Goal: Task Accomplishment & Management: Manage account settings

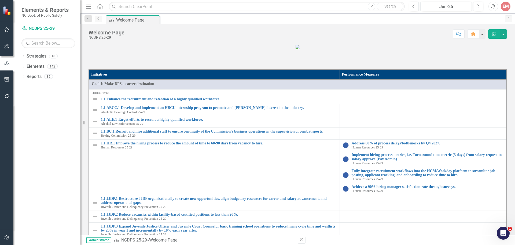
click at [22, 55] on icon "Dropdown" at bounding box center [23, 56] width 4 height 3
click at [26, 66] on icon "Dropdown" at bounding box center [26, 65] width 4 height 3
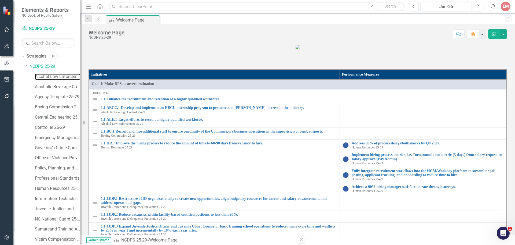
click at [44, 78] on link "Alcohol Law Enforcement 25-29" at bounding box center [58, 77] width 46 height 6
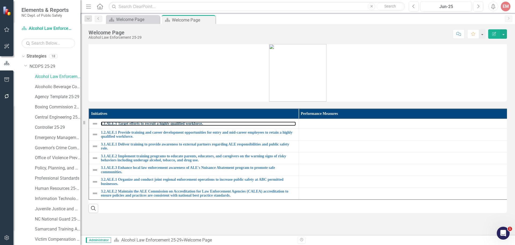
click at [181, 122] on link "1.1.ALE.1 Target efforts to recruit a highly qualified workforce." at bounding box center [198, 123] width 195 height 4
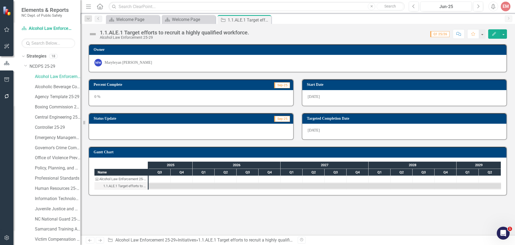
click at [496, 33] on icon "button" at bounding box center [495, 34] width 4 height 4
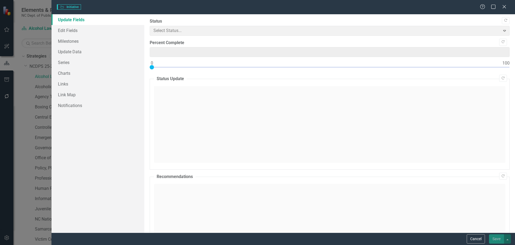
type input "0"
click at [72, 33] on link "Edit Fields" at bounding box center [98, 30] width 93 height 11
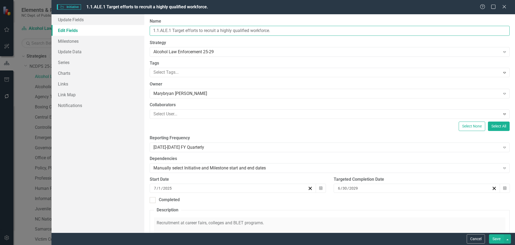
click at [289, 33] on input "1.1.ALE.1 Target efforts to recruit a highly qualified workforce." at bounding box center [330, 31] width 360 height 10
click at [186, 31] on input "1.1.ALE.1 Target efforts to recruit a highly qualified workforce." at bounding box center [330, 31] width 360 height 10
click at [293, 30] on input "1.1.ALE.1 Target recruitment efforts to recruit a highly qualified workforce." at bounding box center [330, 31] width 360 height 10
type input "1.1.ALE.1 Target recruitment efforts to increase applications for qualified age…"
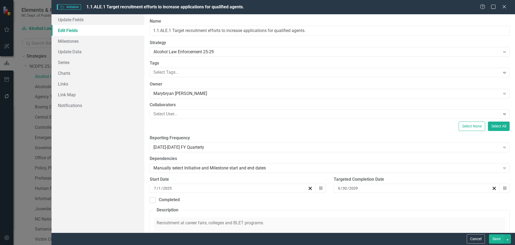
click at [500, 235] on button "Save" at bounding box center [496, 238] width 15 height 9
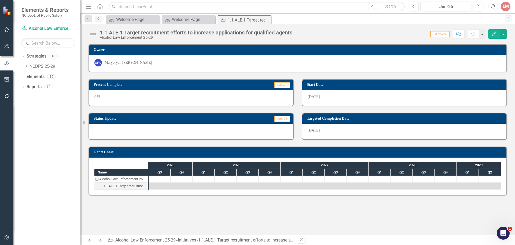
click at [0, 0] on icon "Close" at bounding box center [0, 0] width 0 height 0
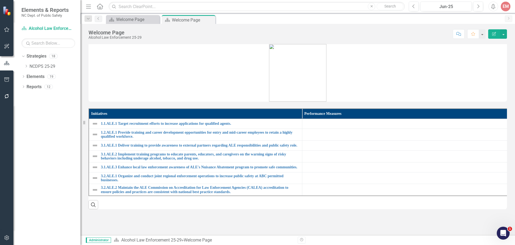
click at [0, 0] on icon "Close" at bounding box center [0, 0] width 0 height 0
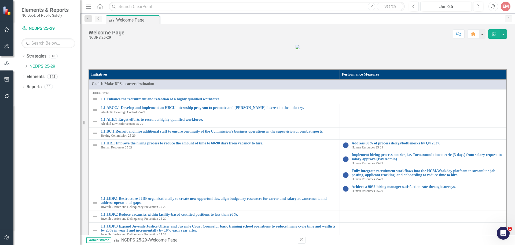
click at [26, 64] on div "Dropdown" at bounding box center [26, 66] width 4 height 5
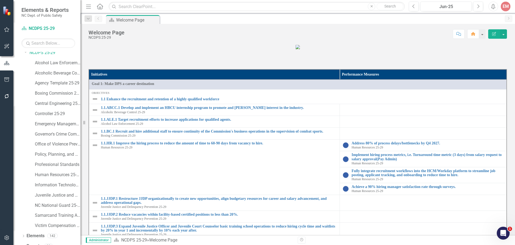
scroll to position [21, 0]
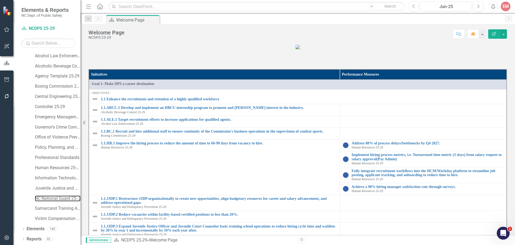
click at [52, 197] on link "NC National Guard 25-29" at bounding box center [58, 198] width 46 height 6
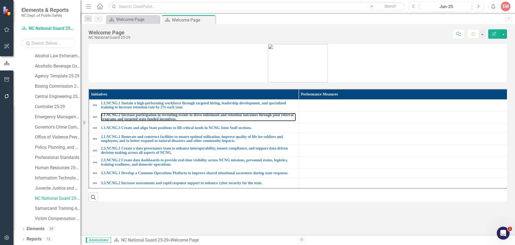
click at [129, 119] on link "1.1.NCNG.2 Increase participation in recruiting events to drive enlistment and …" at bounding box center [198, 117] width 195 height 8
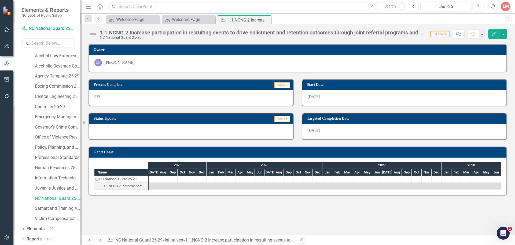
click at [492, 33] on button "Edit" at bounding box center [495, 33] width 12 height 9
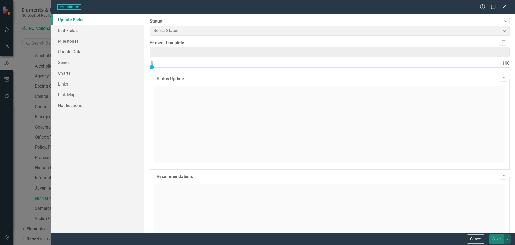
type input "0"
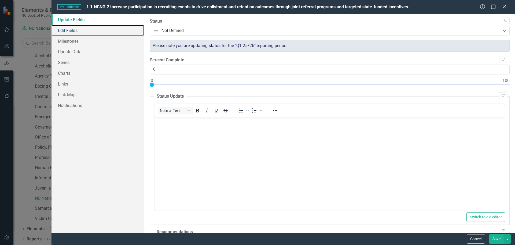
click at [79, 28] on link "Edit Fields" at bounding box center [98, 30] width 93 height 11
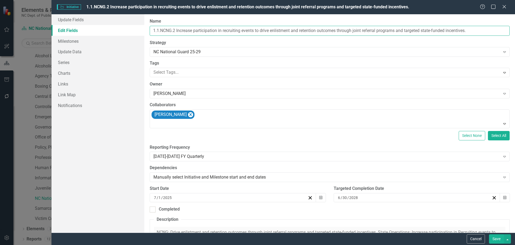
click at [256, 31] on input "1.1.NCNG.2 Increase participation in recruiting events to drive enlistment and …" at bounding box center [330, 31] width 360 height 10
type input "1.1.NCNG.2 Increase participation in recruiting events by 50% to generate a 15%…"
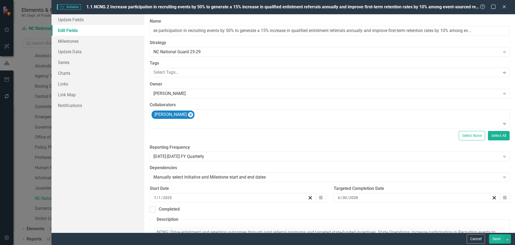
click at [501, 238] on button "Save" at bounding box center [496, 238] width 15 height 9
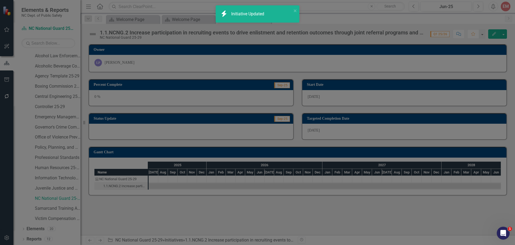
scroll to position [0, 0]
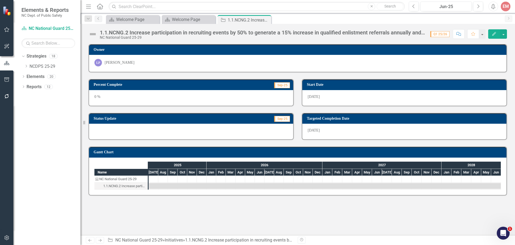
click at [0, 0] on icon "Close" at bounding box center [0, 0] width 0 height 0
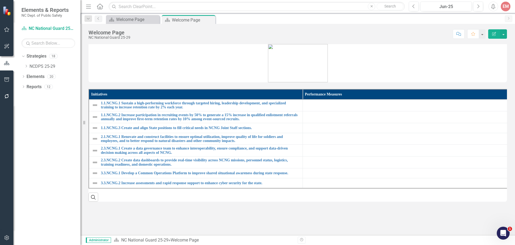
click at [27, 67] on icon "Dropdown" at bounding box center [26, 65] width 4 height 3
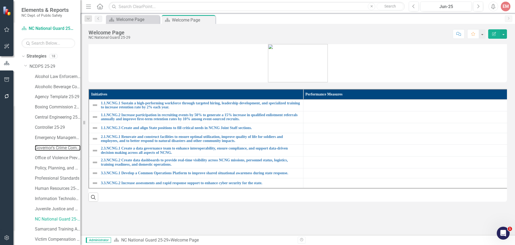
click at [51, 147] on link "Governor's Crime Commission 25-29" at bounding box center [58, 148] width 46 height 6
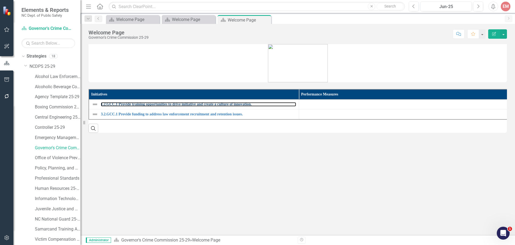
click at [243, 102] on link "1.2.GCC.1 Provide training opportunities to drive initiative and create a cultu…" at bounding box center [198, 104] width 195 height 4
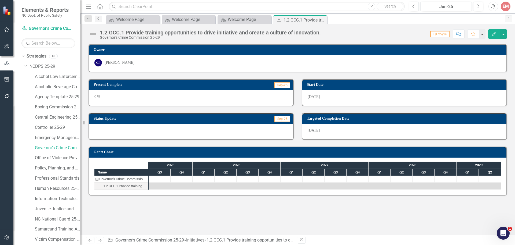
click at [496, 32] on icon "Edit" at bounding box center [494, 34] width 5 height 4
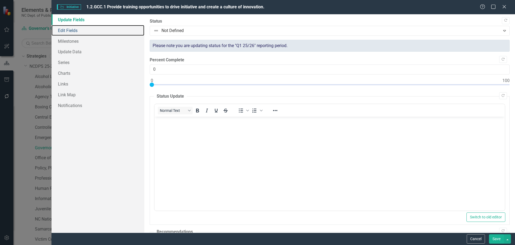
click at [84, 29] on link "Edit Fields" at bounding box center [98, 30] width 93 height 11
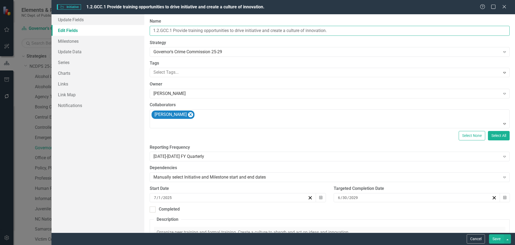
click at [244, 29] on input "1.2.GCC.1 Provide training opportunities to drive initiative and create a cultu…" at bounding box center [330, 31] width 360 height 10
type input "1.2.GCC.1 Provide training opportunities to drive employee initiative and creat…"
click at [497, 239] on button "Save" at bounding box center [496, 238] width 15 height 9
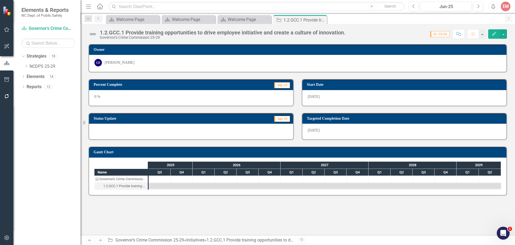
click at [0, 0] on icon "Close" at bounding box center [0, 0] width 0 height 0
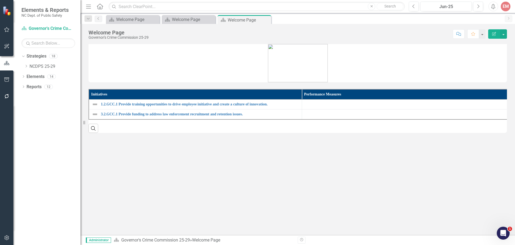
click at [0, 0] on icon "Close" at bounding box center [0, 0] width 0 height 0
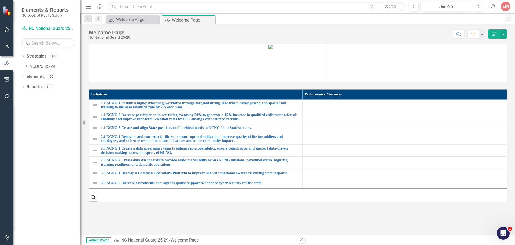
click at [0, 0] on icon "Close" at bounding box center [0, 0] width 0 height 0
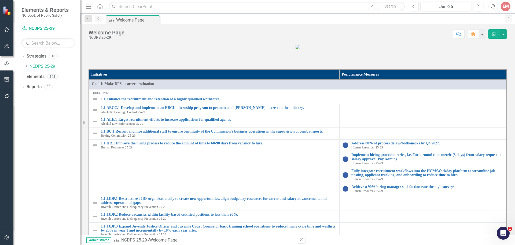
click at [28, 66] on icon "Dropdown" at bounding box center [26, 65] width 4 height 3
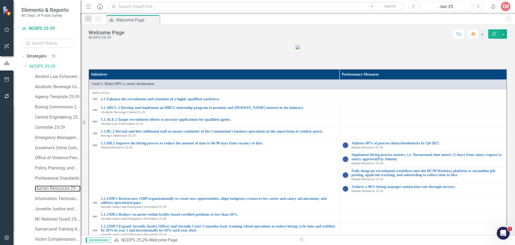
click at [52, 187] on link "Human Resources 25-29" at bounding box center [58, 188] width 46 height 6
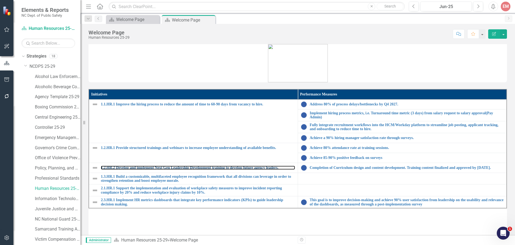
click at [168, 168] on link "1.2.HR.2 Develop and implement Next Gen Leadership Development training to deve…" at bounding box center [198, 167] width 194 height 4
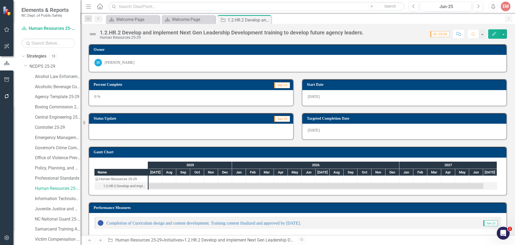
click at [494, 35] on icon "button" at bounding box center [495, 34] width 4 height 4
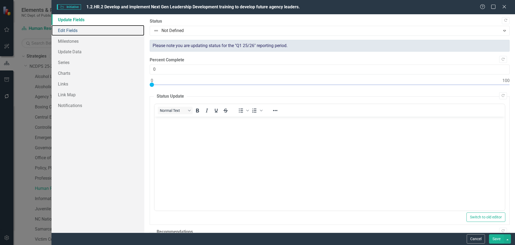
click at [75, 28] on link "Edit Fields" at bounding box center [98, 30] width 93 height 11
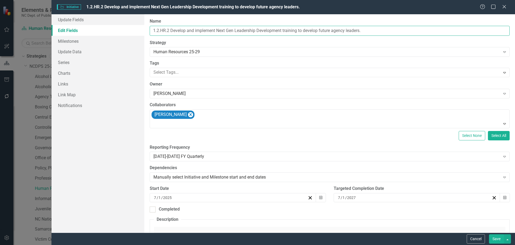
click at [361, 32] on input "1.2.HR.2 Develop and implement Next Gen Leadership Development training to deve…" at bounding box center [330, 31] width 360 height 10
type input "1.2.HR.2 Develop and implement Next Gen Leadership Development training to deve…"
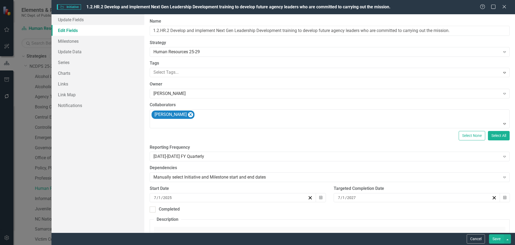
click at [496, 240] on button "Save" at bounding box center [496, 238] width 15 height 9
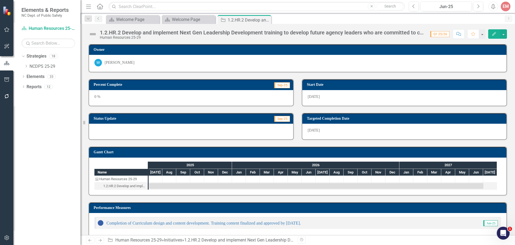
click at [0, 0] on icon "Close" at bounding box center [0, 0] width 0 height 0
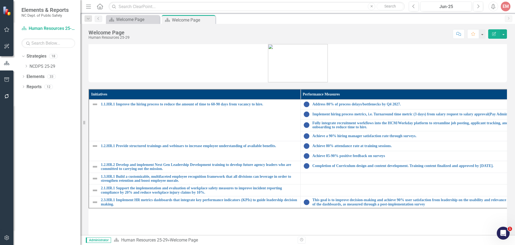
click at [0, 0] on icon "Close" at bounding box center [0, 0] width 0 height 0
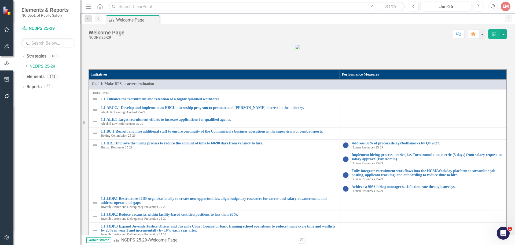
click at [26, 67] on icon "Dropdown" at bounding box center [26, 65] width 4 height 3
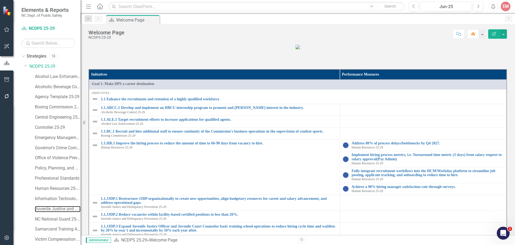
click at [49, 208] on link "Juvenile Justice and Delinquency Prevention 25-29" at bounding box center [58, 209] width 46 height 6
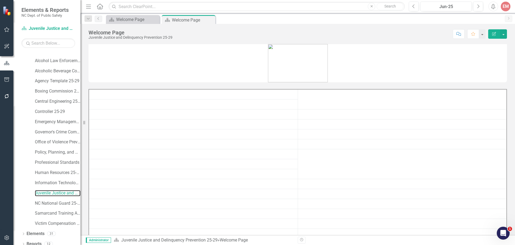
scroll to position [21, 0]
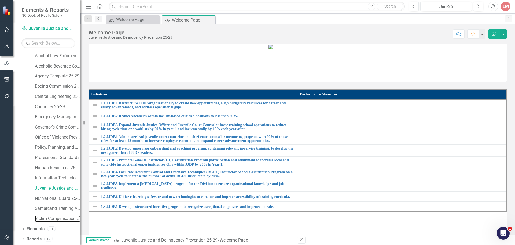
click at [60, 217] on link "Victim Compensation Services 25-29" at bounding box center [58, 218] width 46 height 6
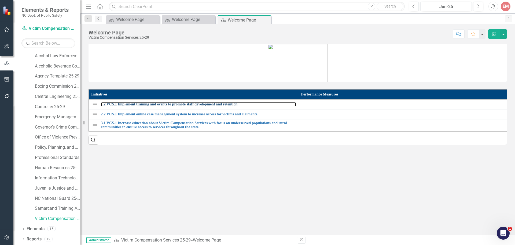
click at [157, 105] on link "1.2.VCS.1 Implement training and events to promote staff development and retent…" at bounding box center [198, 104] width 195 height 4
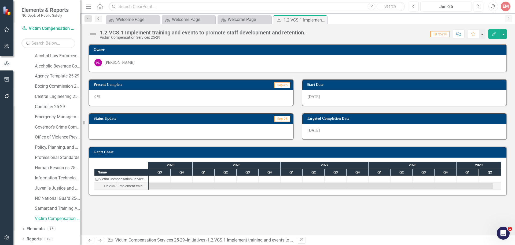
click at [496, 33] on icon "Edit" at bounding box center [494, 34] width 5 height 4
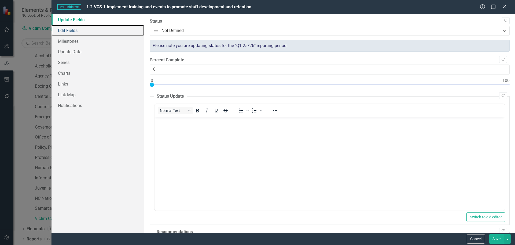
click at [64, 29] on link "Edit Fields" at bounding box center [98, 30] width 93 height 11
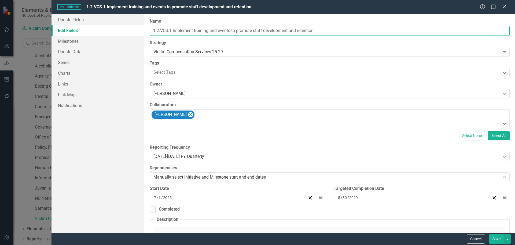
click at [230, 32] on input "1.2.VCS.1 Implement training and events to promote staff development and retent…" at bounding box center [330, 31] width 360 height 10
type input "1.2.VCS.1 Implement training to promote staff development and retention."
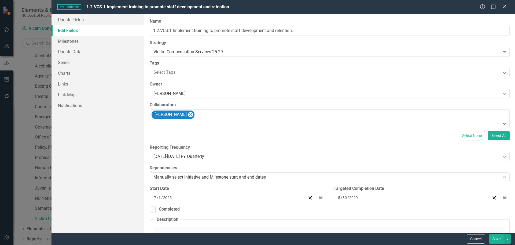
click at [497, 238] on button "Save" at bounding box center [496, 238] width 15 height 9
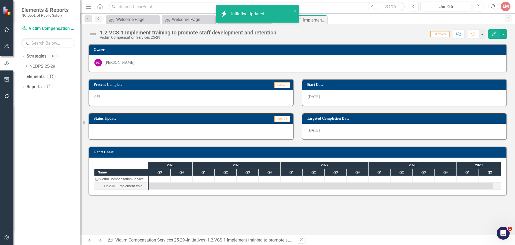
click at [0, 0] on icon "Close" at bounding box center [0, 0] width 0 height 0
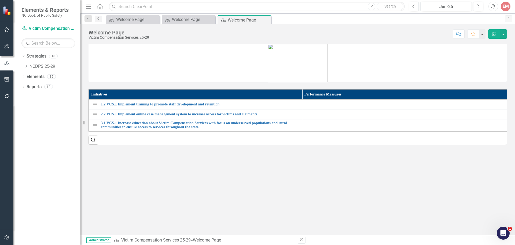
click at [0, 0] on icon "Close" at bounding box center [0, 0] width 0 height 0
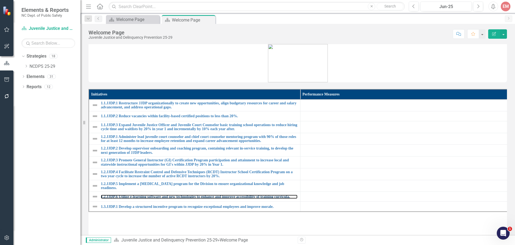
click at [146, 194] on link "1.2.JJDP.6 Utilize e-learning software and new technologies to enhance and impr…" at bounding box center [199, 196] width 197 height 4
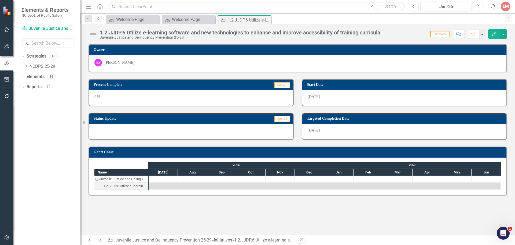
click at [495, 33] on icon "Edit" at bounding box center [494, 34] width 5 height 4
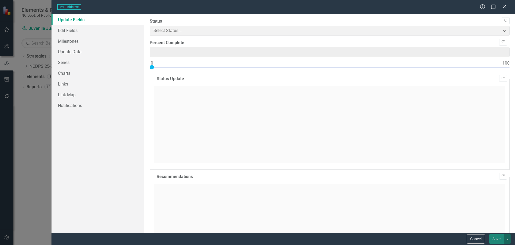
type input "0"
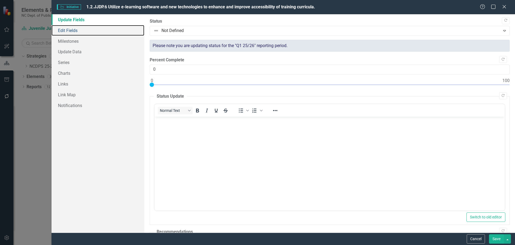
click at [117, 32] on link "Edit Fields" at bounding box center [98, 30] width 93 height 11
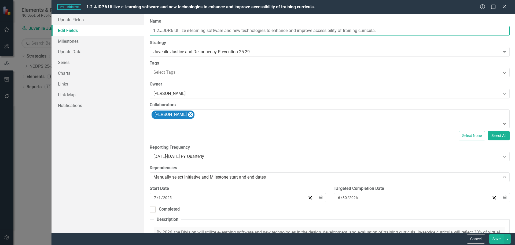
click at [376, 32] on input "1.2.JJDP.6 Utilize e-learning software and new technologies to enhance and impr…" at bounding box center [330, 31] width 360 height 10
type input "1.2.JJDP.6 Utilize e-learning software and new technologies to enhance and impr…"
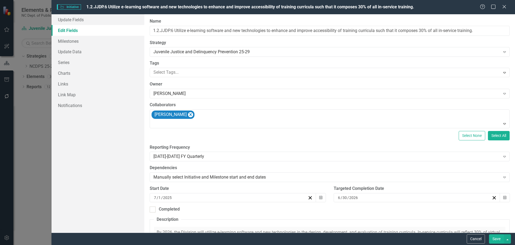
click at [496, 235] on button "Save" at bounding box center [496, 238] width 15 height 9
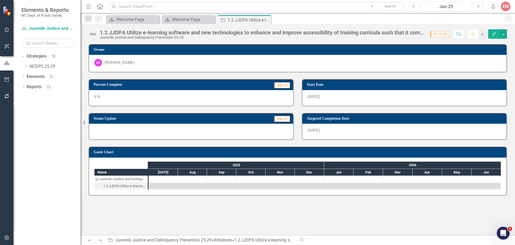
click at [0, 0] on icon at bounding box center [0, 0] width 0 height 0
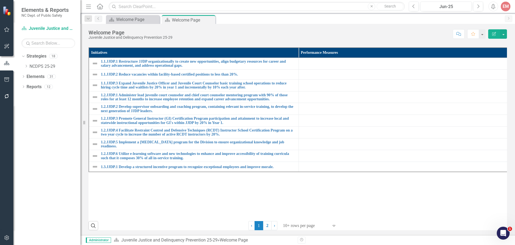
scroll to position [42, 0]
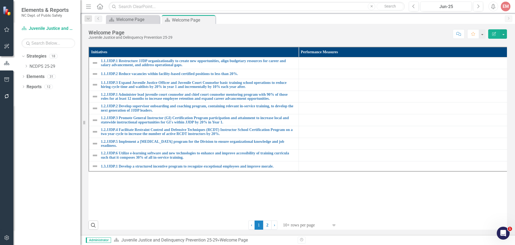
click at [264, 226] on link "2" at bounding box center [267, 224] width 9 height 9
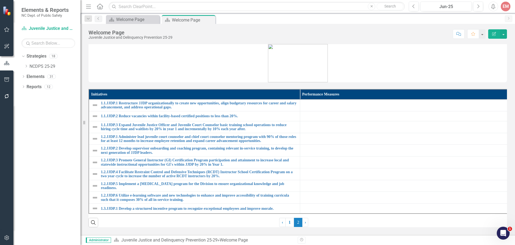
scroll to position [0, 0]
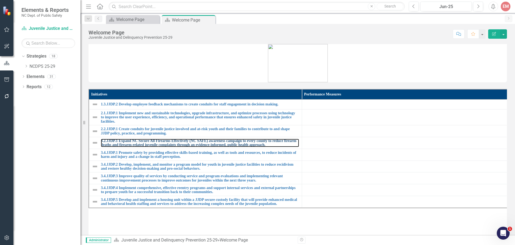
click at [133, 140] on link "3.2.JJDP.1 Expand NC Secure All Firearms Effectively (NC SAFE) awareness campai…" at bounding box center [200, 143] width 198 height 8
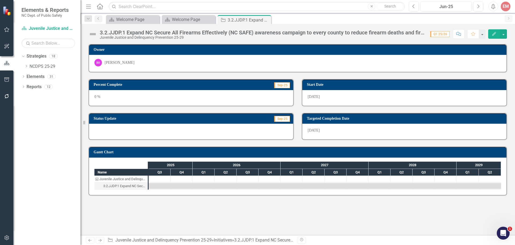
click at [490, 34] on button "Edit" at bounding box center [495, 33] width 12 height 9
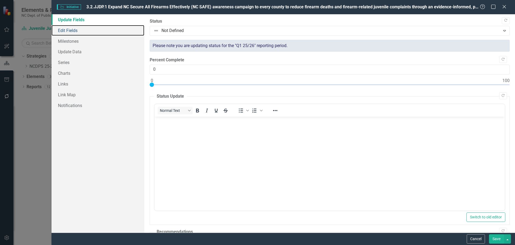
click at [73, 28] on link "Edit Fields" at bounding box center [98, 30] width 93 height 11
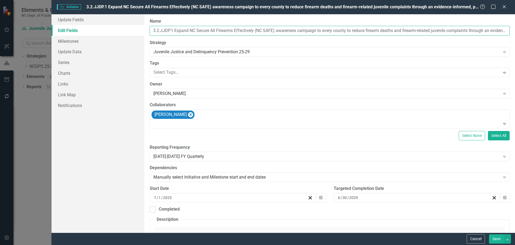
click at [316, 32] on input "3.2.JJDP.1 Expand NC Secure All Firearms Effectively (NC SAFE) awareness campai…" at bounding box center [330, 31] width 360 height 10
click at [344, 31] on input "3.2.JJDP.1 Expand NC Secure All Firearms Effectively (NC SAFE) awareness initia…" at bounding box center [330, 31] width 360 height 10
type input "3.2.JJDP.1 Expand NC Secure All Firearms Effectively (NC SAFE) awareness initia…"
click at [496, 237] on button "Save" at bounding box center [496, 238] width 15 height 9
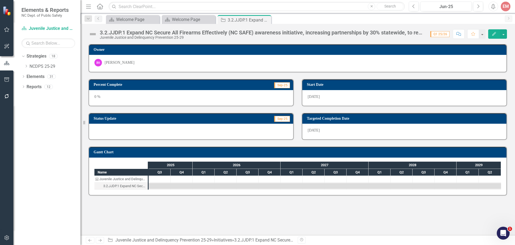
click at [0, 0] on icon "Close" at bounding box center [0, 0] width 0 height 0
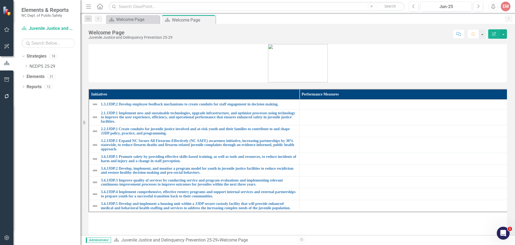
click at [0, 0] on icon "Close" at bounding box center [0, 0] width 0 height 0
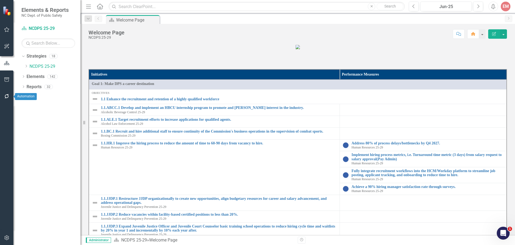
click at [6, 96] on icon "button" at bounding box center [7, 96] width 6 height 4
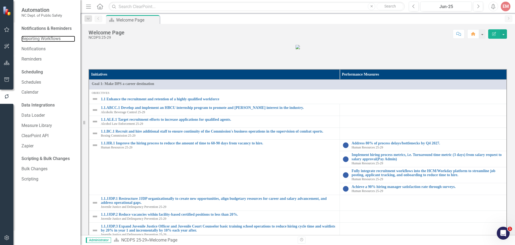
click at [33, 37] on link "Reporting Workflows" at bounding box center [48, 39] width 54 height 6
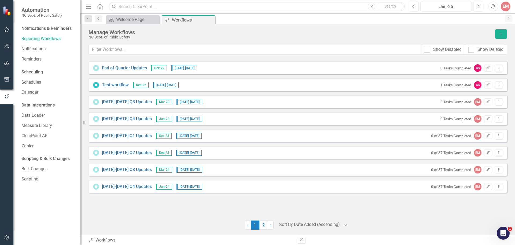
click at [261, 223] on link "2" at bounding box center [264, 224] width 9 height 9
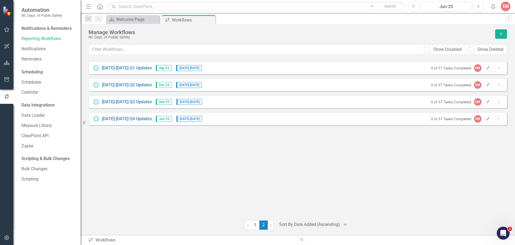
click at [499, 118] on icon "Dropdown Menu" at bounding box center [499, 118] width 5 height 3
click at [489, 149] on link "Copy Duplicate Workflow" at bounding box center [478, 148] width 50 height 10
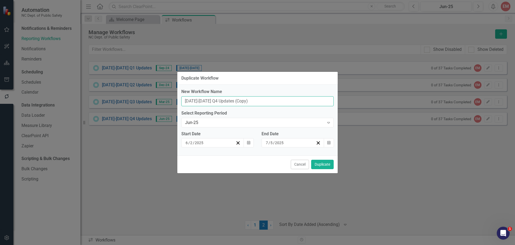
click at [194, 101] on input "[DATE]-[DATE] Q4 Updates (Copy)" at bounding box center [257, 101] width 153 height 10
click at [204, 100] on input "[DATE]-[DATE] Q4 Updates (Copy)" at bounding box center [257, 101] width 153 height 10
click at [205, 100] on input "[DATE]-[DATE] Q4 Updates (Copy)" at bounding box center [257, 101] width 153 height 10
click at [212, 100] on input "[DATE]-[DATE] Q4 Updates (Copy)" at bounding box center [257, 101] width 153 height 10
click at [255, 105] on input "[DATE]-[DATE] Q1 Updates (Copy)" at bounding box center [257, 101] width 153 height 10
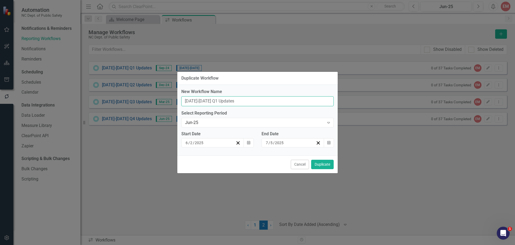
type input "[DATE]-[DATE] Q1 Updates"
click at [328, 122] on icon "Expand" at bounding box center [328, 122] width 5 height 4
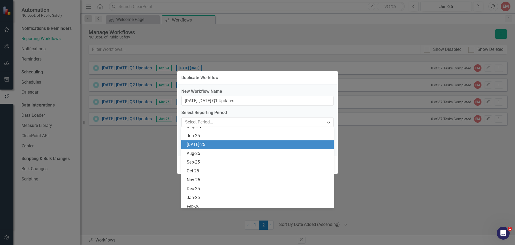
scroll to position [803, 0]
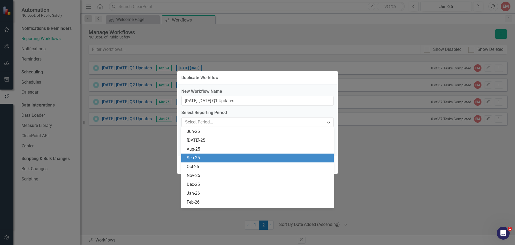
click at [238, 157] on div "Sep-25" at bounding box center [259, 158] width 144 height 6
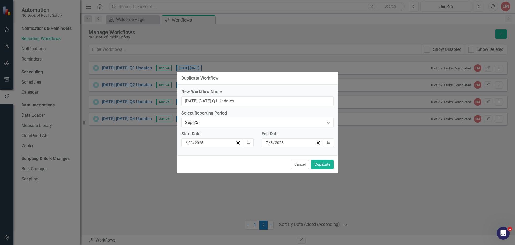
click at [248, 144] on icon "button" at bounding box center [248, 143] width 3 height 4
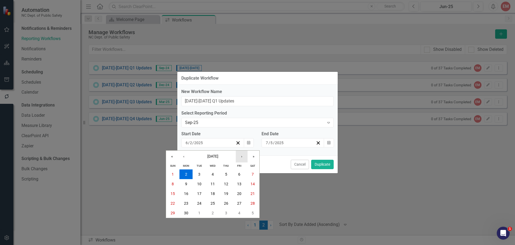
click at [242, 154] on button "›" at bounding box center [242, 156] width 12 height 12
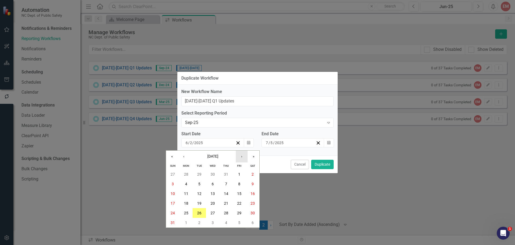
click at [242, 154] on button "›" at bounding box center [242, 156] width 12 height 12
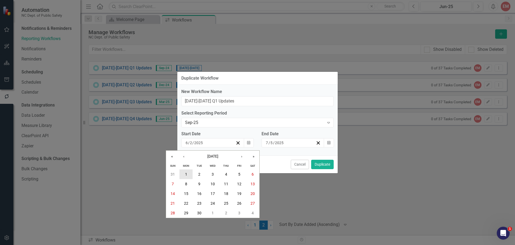
click at [185, 173] on button "1" at bounding box center [186, 174] width 13 height 10
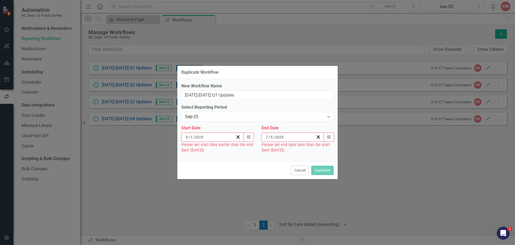
click at [251, 136] on button "Calendar" at bounding box center [249, 136] width 10 height 9
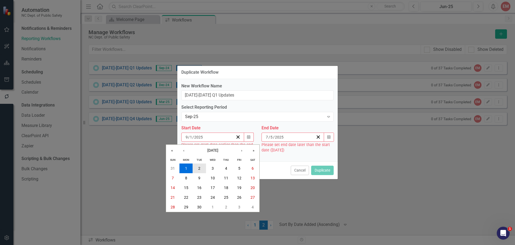
click at [202, 168] on button "2" at bounding box center [199, 168] width 13 height 10
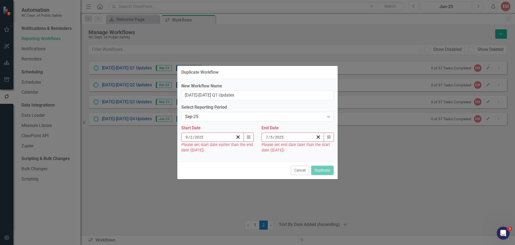
click at [330, 140] on button "Calendar" at bounding box center [329, 136] width 10 height 9
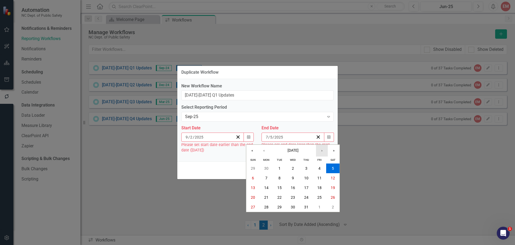
click at [325, 150] on button "›" at bounding box center [322, 150] width 12 height 12
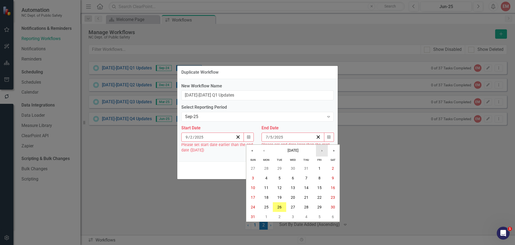
click at [325, 150] on button "›" at bounding box center [322, 150] width 12 height 12
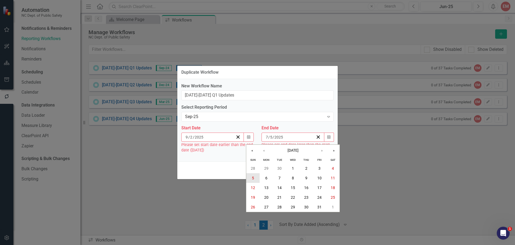
click at [258, 180] on button "5" at bounding box center [252, 178] width 13 height 10
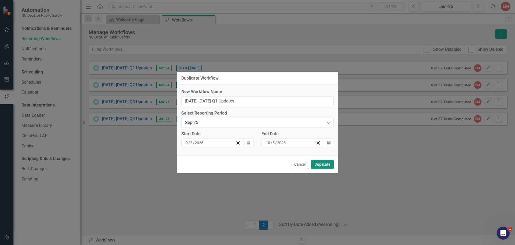
click at [320, 165] on button "Duplicate" at bounding box center [322, 163] width 23 height 9
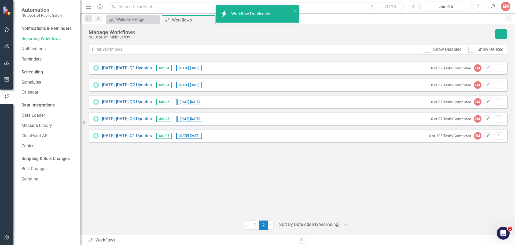
click at [488, 134] on icon "Edit" at bounding box center [488, 135] width 4 height 3
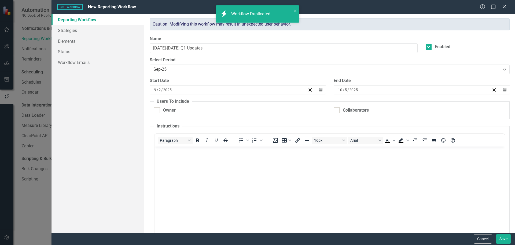
checkbox input "true"
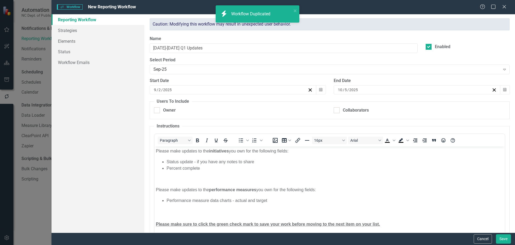
scroll to position [0, 0]
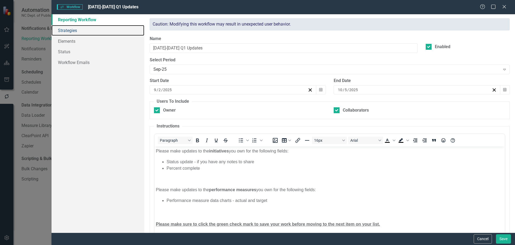
click at [66, 33] on link "Strategies" at bounding box center [98, 30] width 93 height 11
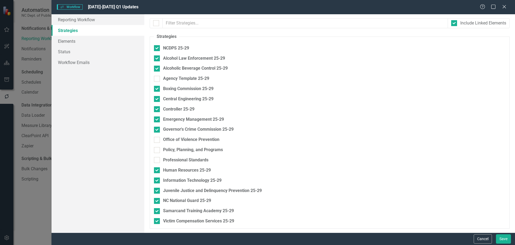
click at [159, 140] on div at bounding box center [157, 140] width 6 height 6
click at [158, 140] on input "Office of Violence Prevention" at bounding box center [155, 138] width 3 height 3
checkbox input "true"
click at [157, 149] on input "Policy, Planning, and Programs" at bounding box center [155, 148] width 3 height 3
checkbox input "true"
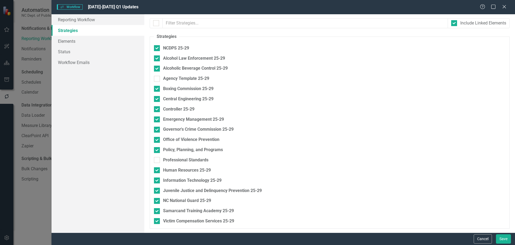
click at [158, 161] on div at bounding box center [157, 160] width 6 height 6
click at [158, 160] on input "Professional Standards" at bounding box center [155, 158] width 3 height 3
checkbox input "true"
click at [503, 238] on button "Save" at bounding box center [503, 238] width 15 height 9
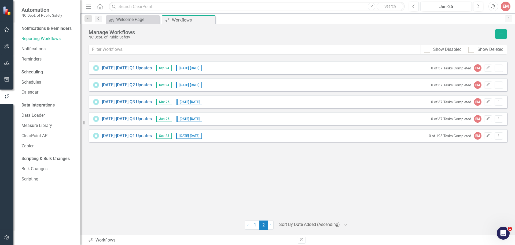
click at [121, 117] on link "[DATE]-[DATE] Q4 Updates" at bounding box center [127, 119] width 50 height 6
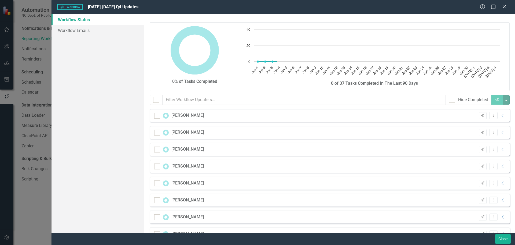
checkbox input "false"
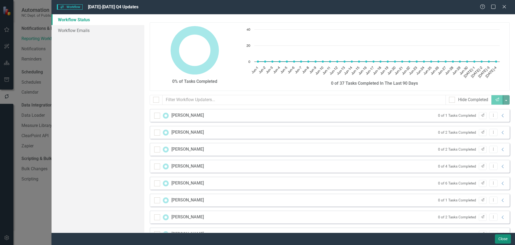
click at [502, 238] on button "Close" at bounding box center [503, 238] width 16 height 9
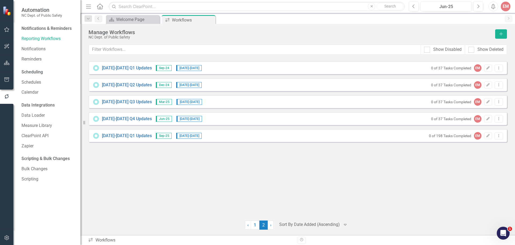
click at [491, 139] on button "Edit" at bounding box center [489, 135] width 8 height 7
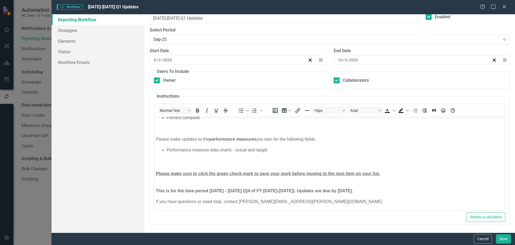
scroll to position [30, 0]
click at [220, 190] on strong "This is for the time period [DATE] - [DATE] (Q4 of FY [DATE]-[DATE]). Updates a…" at bounding box center [254, 190] width 197 height 5
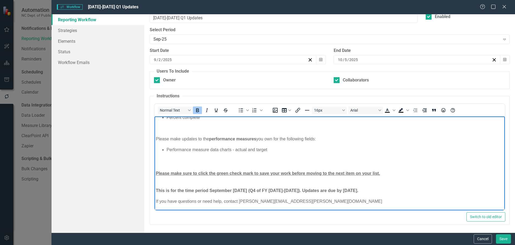
click at [233, 190] on strong "This is for the time period September [DATE] (Q4 of FY [DATE]-[DATE]). Updates …" at bounding box center [257, 190] width 203 height 5
click at [236, 191] on strong "This is for the time period July [DATE] (Q4 of FY [DATE]-[DATE]). Updates are d…" at bounding box center [250, 190] width 189 height 5
click at [262, 188] on strong "This is for the time period [DATE] - [DATE] (Q4 of FY [DATE]-[DATE]). Updates a…" at bounding box center [254, 190] width 197 height 5
click at [285, 189] on strong "This is for the time period [DATE] - [DATE] (Q1 of FY [DATE]-[DATE]). Updates a…" at bounding box center [254, 190] width 197 height 5
click at [353, 189] on strong "This is for the time period [DATE] - [DATE] (Q1 of FY [DATE]-[DATE]). Updates a…" at bounding box center [254, 190] width 197 height 5
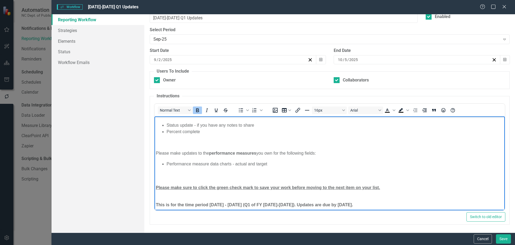
scroll to position [0, 0]
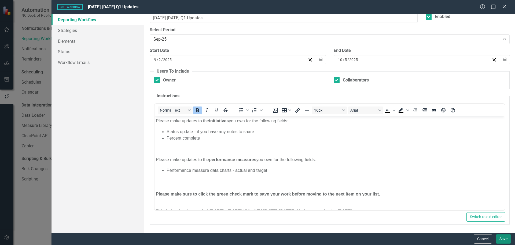
click at [504, 241] on button "Save" at bounding box center [503, 238] width 15 height 9
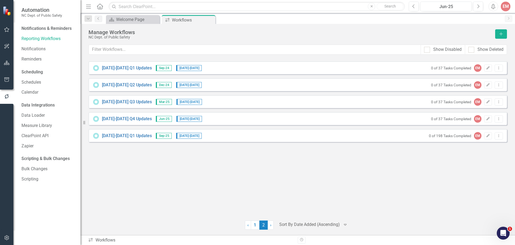
click at [486, 136] on icon "Edit" at bounding box center [488, 135] width 4 height 3
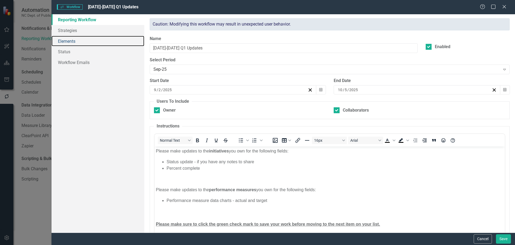
click at [66, 39] on link "Elements" at bounding box center [98, 41] width 93 height 11
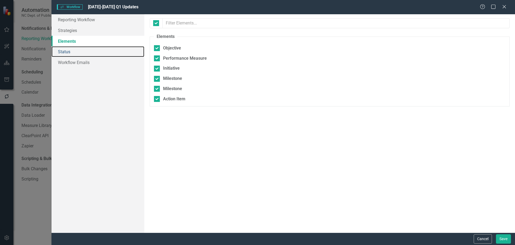
click at [64, 50] on link "Status" at bounding box center [98, 51] width 93 height 11
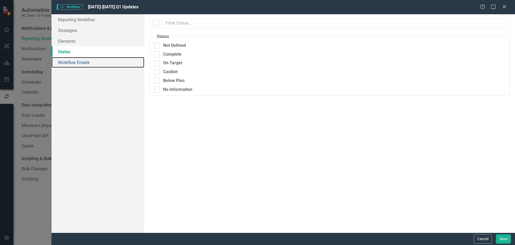
click at [65, 64] on link "Workflow Emails" at bounding box center [98, 62] width 93 height 11
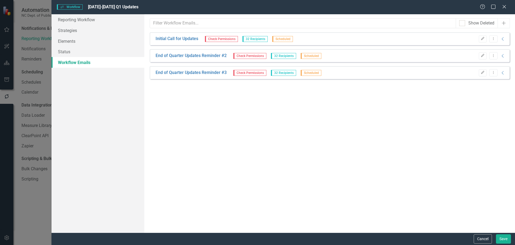
click at [480, 39] on button "Edit" at bounding box center [483, 38] width 8 height 7
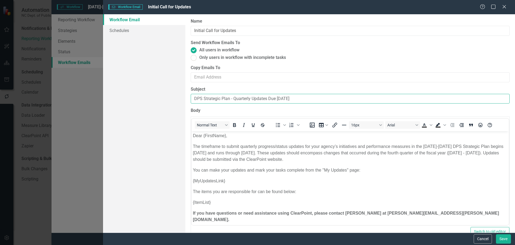
click at [311, 99] on input "DPS Strategic Plan - Quarterly Updates Due [DATE]" at bounding box center [350, 99] width 319 height 10
type input "DPS Strategic Plan - Quarterly Updates Due [DATE]"
click at [432, 146] on p "The timeframe to submit quarterly progress/status updates for your agency’s ini…" at bounding box center [350, 152] width 315 height 19
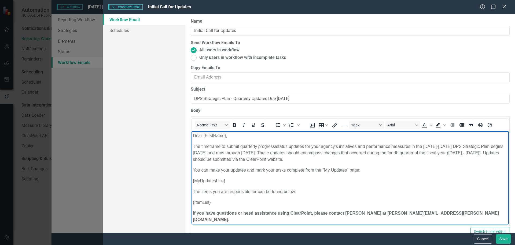
click at [443, 146] on p "The timeframe to submit quarterly progress/status updates for your agency’s ini…" at bounding box center [350, 152] width 315 height 19
click at [270, 151] on p "The timeframe to submit quarterly progress/status updates for your agency’s ini…" at bounding box center [350, 152] width 315 height 19
click at [417, 152] on p "The timeframe to submit quarterly progress/status updates for your agency’s ini…" at bounding box center [350, 152] width 315 height 19
click at [472, 152] on p "The timeframe to submit quarterly progress/status updates for your agency’s ini…" at bounding box center [350, 152] width 315 height 19
click at [488, 153] on p "The timeframe to submit quarterly progress/status updates for your agency’s ini…" at bounding box center [350, 152] width 315 height 19
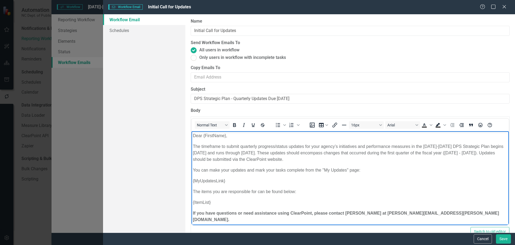
scroll to position [8, 0]
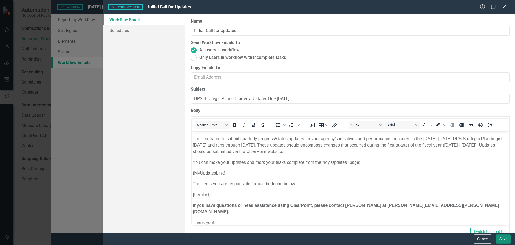
click at [501, 238] on button "Save" at bounding box center [503, 238] width 15 height 9
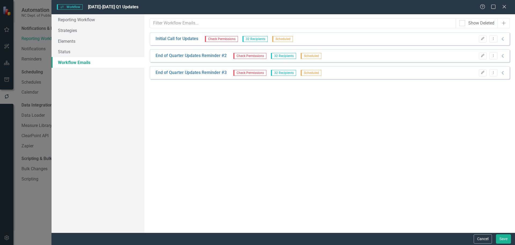
click at [484, 38] on icon "Edit" at bounding box center [483, 38] width 4 height 3
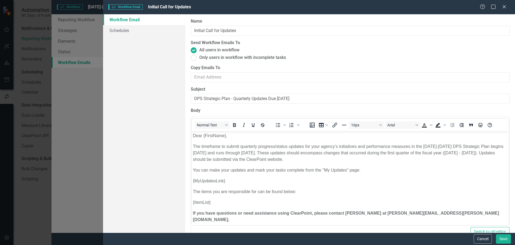
scroll to position [0, 0]
click at [132, 28] on link "Schedules" at bounding box center [144, 30] width 82 height 11
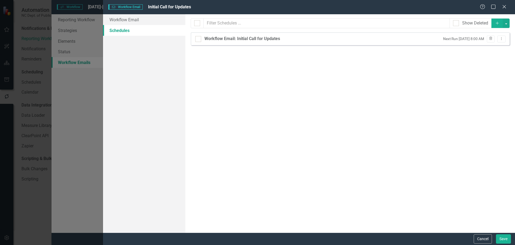
click at [223, 39] on div "Workflow Email: Initial Call for Updates" at bounding box center [243, 39] width 76 height 6
click at [199, 39] on input "Workflow Email: Initial Call for Updates" at bounding box center [196, 37] width 3 height 3
checkbox input "true"
click at [199, 37] on input "Workflow Email: Initial Call for Updates" at bounding box center [196, 37] width 3 height 3
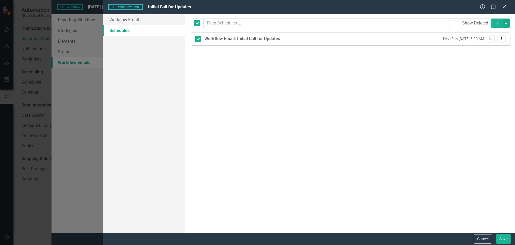
checkbox input "false"
click at [504, 38] on icon "Dropdown Menu" at bounding box center [502, 38] width 5 height 3
click at [487, 46] on link "Edit Edit Schedule" at bounding box center [480, 48] width 49 height 10
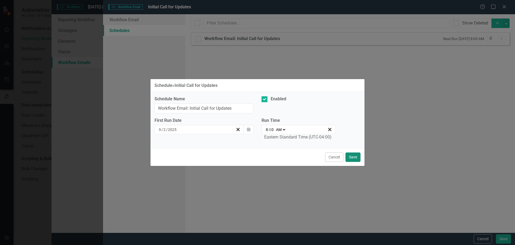
click at [357, 155] on button "Save" at bounding box center [353, 156] width 15 height 9
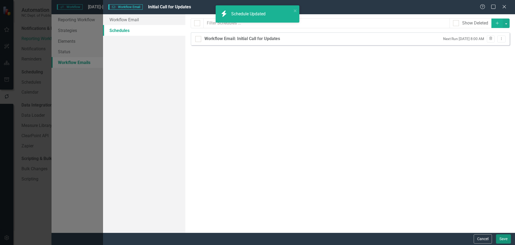
click at [504, 238] on button "Save" at bounding box center [503, 238] width 15 height 9
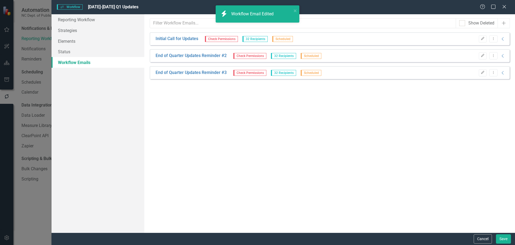
click at [481, 55] on icon "Edit" at bounding box center [483, 55] width 4 height 3
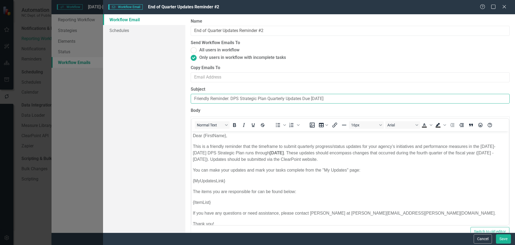
click at [332, 99] on input "Friendly Reminder: DPS Strategic Plan Quarterly Updates Due [DATE]" at bounding box center [350, 99] width 319 height 10
type input "Friendly Reminder: DPS Strategic Plan Quarterly Updates Due [DATE]"
click at [490, 147] on p "This is a friendly reminder that the timeframe to submit quarterly progress/sta…" at bounding box center [350, 152] width 315 height 19
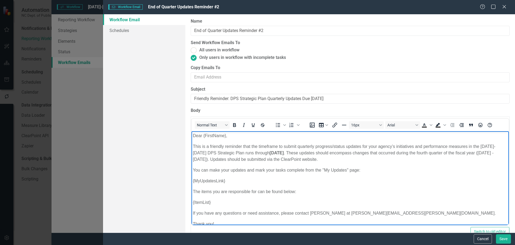
click at [202, 154] on p "This is a friendly reminder that the timeframe to submit quarterly progress/sta…" at bounding box center [350, 152] width 315 height 19
click at [284, 153] on strong "[DATE]" at bounding box center [277, 152] width 14 height 5
drag, startPoint x: 267, startPoint y: 152, endPoint x: 303, endPoint y: 151, distance: 36.3
click at [303, 151] on p "This is a friendly reminder that the timeframe to submit quarterly progress/sta…" at bounding box center [350, 152] width 315 height 19
click at [237, 125] on icon "Bold" at bounding box center [234, 125] width 6 height 6
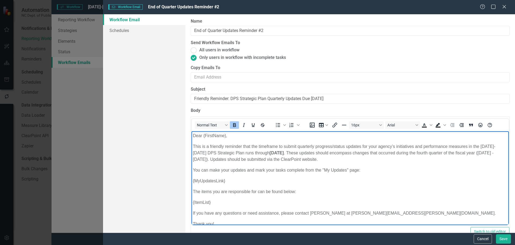
click at [446, 151] on p "This is a friendly reminder that the timeframe to submit quarterly progress/sta…" at bounding box center [350, 152] width 315 height 19
click at [448, 151] on p "This is a friendly reminder that the timeframe to submit quarterly progress/sta…" at bounding box center [350, 152] width 315 height 19
click at [203, 158] on p "This is a friendly reminder that the timeframe to submit quarterly progress/sta…" at bounding box center [350, 152] width 315 height 19
click at [218, 159] on p "This is a friendly reminder that the timeframe to submit quarterly progress/sta…" at bounding box center [350, 152] width 315 height 19
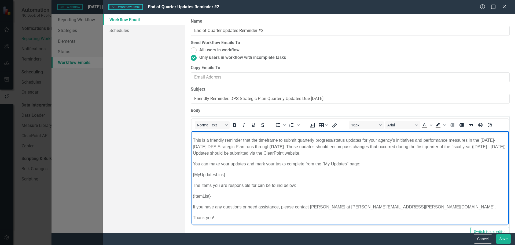
scroll to position [8, 0]
click at [504, 236] on button "Save" at bounding box center [503, 238] width 15 height 9
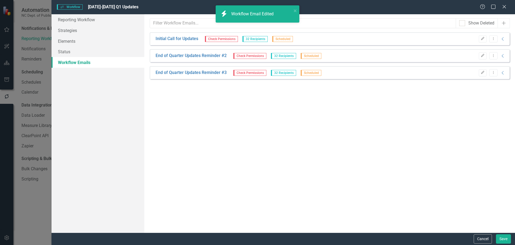
click at [482, 57] on icon "button" at bounding box center [482, 55] width 3 height 3
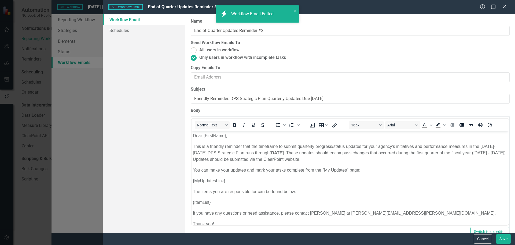
scroll to position [0, 0]
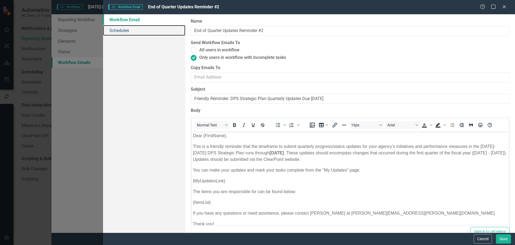
click at [125, 30] on link "Schedules" at bounding box center [144, 30] width 82 height 11
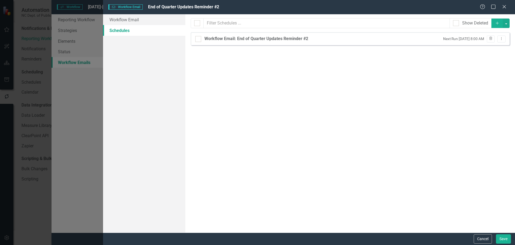
click at [504, 41] on button "Dropdown Menu" at bounding box center [502, 38] width 8 height 7
click at [490, 51] on link "Edit Edit Schedule" at bounding box center [480, 48] width 49 height 10
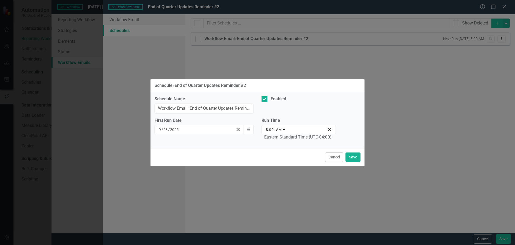
click at [247, 130] on icon "Calendar" at bounding box center [248, 130] width 3 height 4
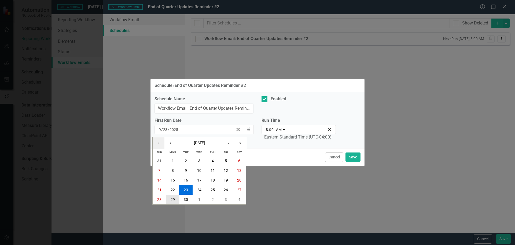
click at [172, 196] on button "29" at bounding box center [172, 199] width 13 height 10
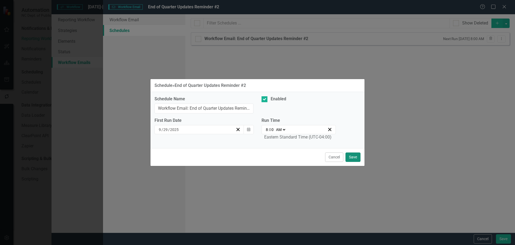
click at [354, 159] on button "Save" at bounding box center [353, 156] width 15 height 9
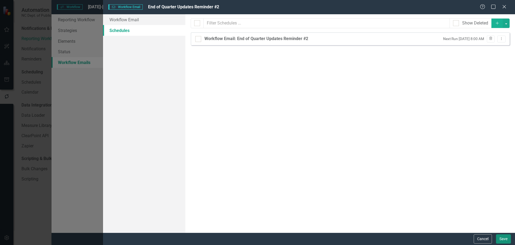
click at [505, 239] on button "Save" at bounding box center [503, 238] width 15 height 9
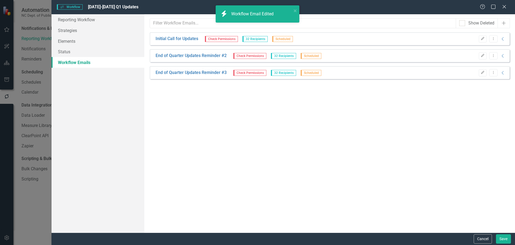
click at [483, 73] on icon "button" at bounding box center [482, 72] width 3 height 3
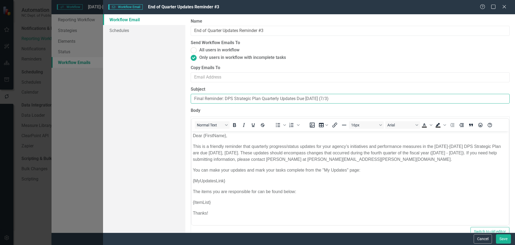
click at [325, 99] on input "Final Reminder: DPS Strategic Plan Quarterly Updates Due [DATE] (7/3)" at bounding box center [350, 99] width 319 height 10
click at [334, 99] on input "Final Reminder: DPS Strategic Plan Quarterly Updates Due [DATE] (7/3)" at bounding box center [350, 99] width 319 height 10
click at [385, 162] on body "Dear {FirstName}, This is a friendly reminder that quarterly progress/status up…" at bounding box center [351, 176] width 318 height 91
click at [336, 96] on input "Final Reminder: DPS Strategic Plan Quarterly Updates Due [DATE] (10/5)" at bounding box center [350, 99] width 319 height 10
type input "Final Reminder: DPS Strategic Plan Quarterly Updates Due [DATE] (10/3)"
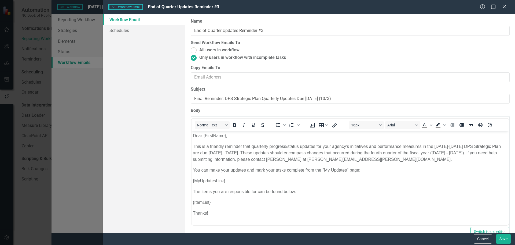
click at [242, 153] on p "This is a friendly reminder that quarterly progress/status updates for your age…" at bounding box center [350, 152] width 315 height 19
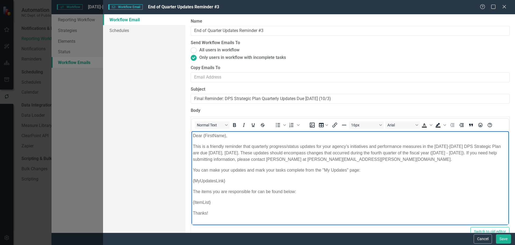
click at [444, 145] on p "This is a friendly reminder that quarterly progress/status updates for your age…" at bounding box center [350, 152] width 315 height 19
click at [386, 153] on p "This is a friendly reminder that quarterly progress/status updates for your age…" at bounding box center [350, 152] width 315 height 19
click at [441, 153] on p "This is a friendly reminder that quarterly progress/status updates for your age…" at bounding box center [350, 152] width 315 height 19
click at [456, 154] on p "This is a friendly reminder that quarterly progress/status updates for your age…" at bounding box center [350, 152] width 315 height 19
click at [503, 240] on button "Save" at bounding box center [503, 238] width 15 height 9
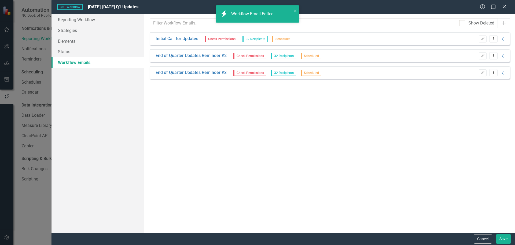
click at [482, 70] on button "Edit" at bounding box center [483, 72] width 8 height 7
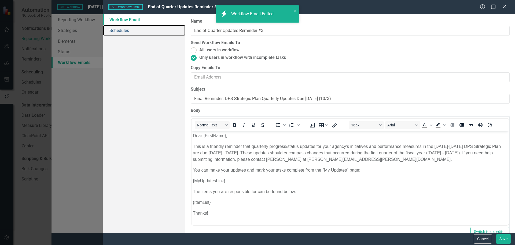
click at [128, 27] on link "Schedules" at bounding box center [144, 30] width 82 height 11
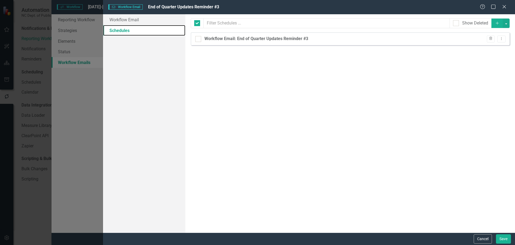
checkbox input "false"
click at [502, 38] on icon "Dropdown Menu" at bounding box center [502, 38] width 5 height 3
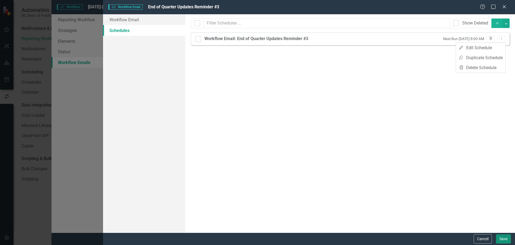
drag, startPoint x: 502, startPoint y: 237, endPoint x: 460, endPoint y: 219, distance: 44.7
click at [502, 237] on button "Save" at bounding box center [503, 238] width 15 height 9
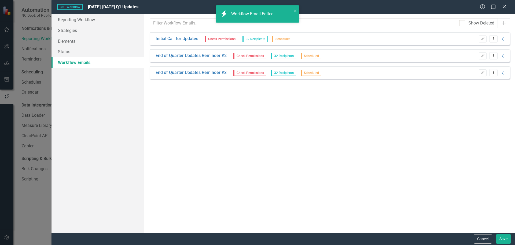
click at [484, 40] on icon "Edit" at bounding box center [483, 38] width 4 height 3
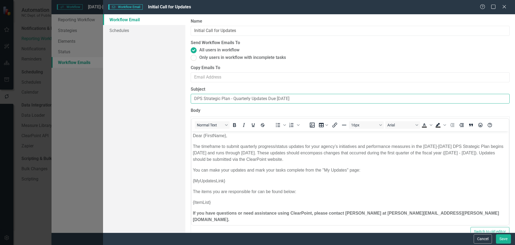
click at [305, 99] on input "DPS Strategic Plan - Quarterly Updates Due [DATE]" at bounding box center [350, 99] width 319 height 10
type input "DPS Strategic Plan - Quarterly Updates Due [DATE]"
click at [245, 153] on p "The timeframe to submit quarterly progress/status updates for your agency’s ini…" at bounding box center [350, 152] width 315 height 19
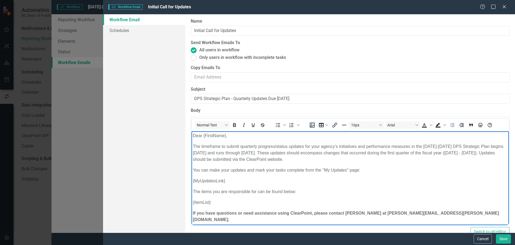
click at [270, 153] on p "The timeframe to submit quarterly progress/status updates for your agency’s ini…" at bounding box center [350, 152] width 315 height 19
click at [499, 240] on button "Save" at bounding box center [503, 238] width 15 height 9
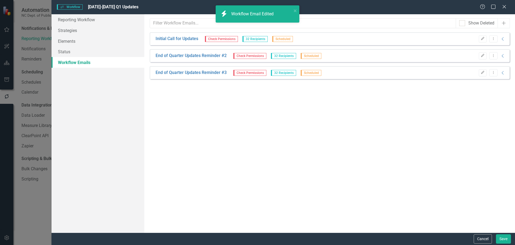
click at [482, 53] on button "Edit" at bounding box center [483, 55] width 8 height 7
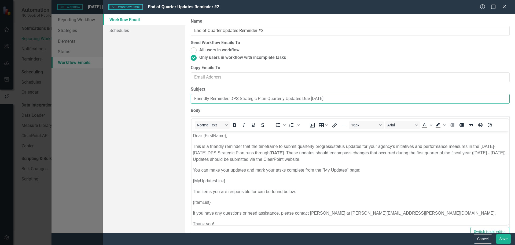
click at [334, 97] on input "Friendly Reminder: DPS Strategic Plan Quarterly Updates Due [DATE]" at bounding box center [350, 99] width 319 height 10
type input "Friendly Reminder: DPS Strategic Plan Quarterly Updates Due [DATE]"
click at [275, 152] on strong "[DATE]" at bounding box center [277, 152] width 14 height 5
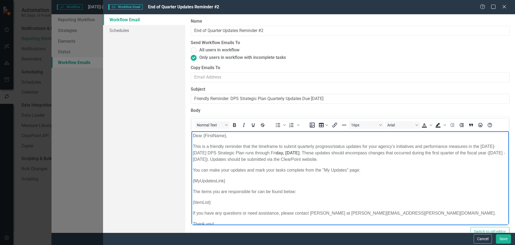
click at [302, 151] on p "This is a friendly reminder that the timeframe to submit quarterly progress/sta…" at bounding box center [350, 152] width 315 height 19
drag, startPoint x: 266, startPoint y: 152, endPoint x: 272, endPoint y: 152, distance: 5.9
click at [272, 152] on p "This is a friendly reminder that the timeframe to submit quarterly progress/sta…" at bounding box center [350, 152] width 315 height 19
click at [276, 151] on strong "day, [DATE]" at bounding box center [288, 152] width 24 height 5
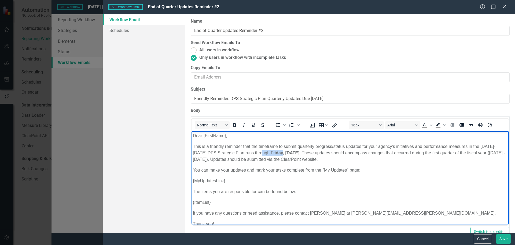
click at [235, 125] on icon "Bold" at bounding box center [234, 125] width 3 height 4
click at [311, 177] on p "{MyUpdatesLink}" at bounding box center [350, 180] width 315 height 6
click at [123, 35] on link "Schedules" at bounding box center [144, 30] width 82 height 11
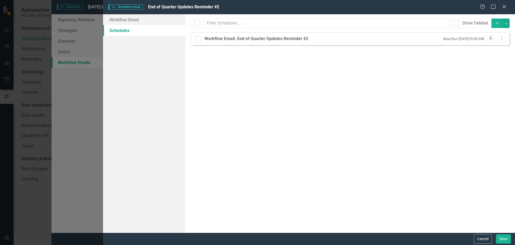
click at [505, 38] on button "Dropdown Menu" at bounding box center [502, 38] width 8 height 7
click at [492, 46] on link "Edit Edit Schedule" at bounding box center [480, 48] width 49 height 10
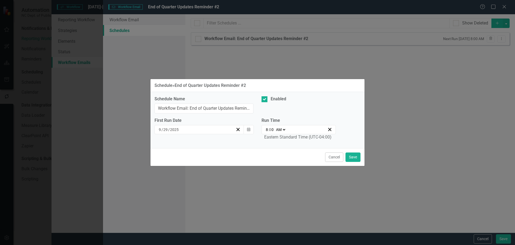
click at [248, 130] on icon "Calendar" at bounding box center [248, 130] width 3 height 4
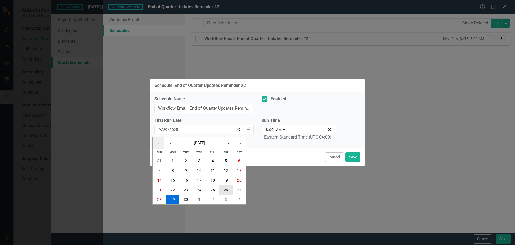
click at [227, 191] on abbr "26" at bounding box center [226, 189] width 4 height 4
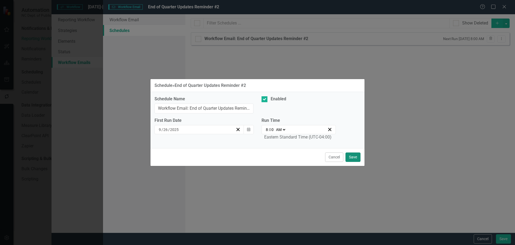
click at [354, 157] on button "Save" at bounding box center [353, 156] width 15 height 9
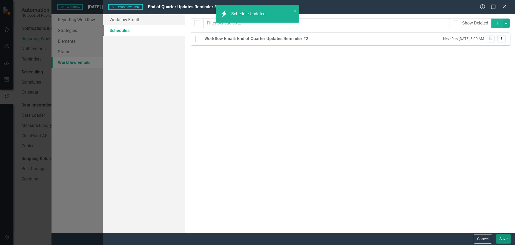
click at [507, 238] on button "Save" at bounding box center [503, 238] width 15 height 9
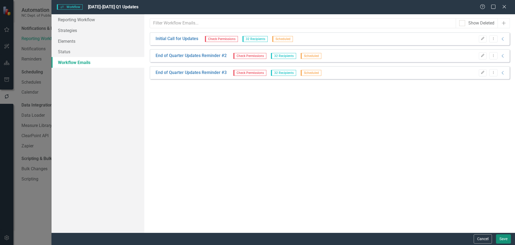
click at [506, 238] on button "Save" at bounding box center [503, 238] width 15 height 9
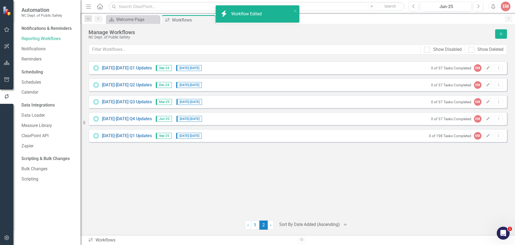
click at [10, 240] on button "button" at bounding box center [7, 237] width 12 height 11
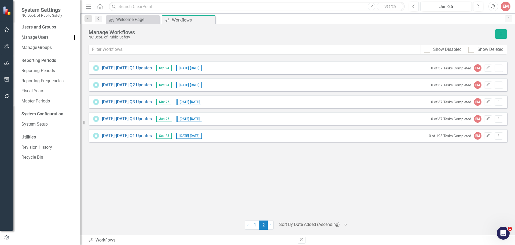
click at [43, 35] on link "Manage Users" at bounding box center [48, 37] width 54 height 6
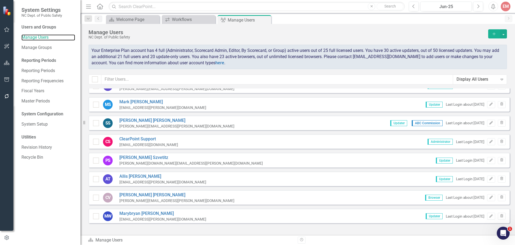
scroll to position [951, 0]
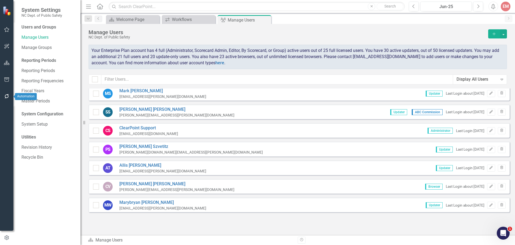
click at [10, 99] on button "button" at bounding box center [7, 96] width 12 height 11
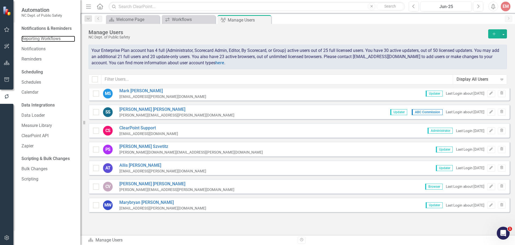
click at [38, 39] on link "Reporting Workflows" at bounding box center [48, 39] width 54 height 6
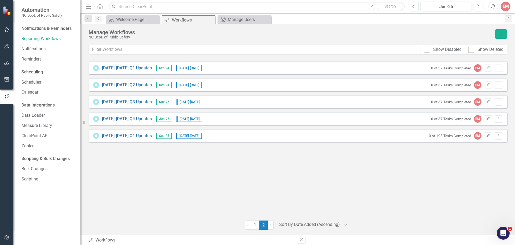
click at [137, 134] on link "[DATE]-[DATE] Q1 Updates" at bounding box center [127, 136] width 50 height 6
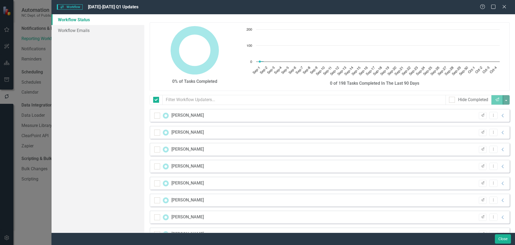
checkbox input "false"
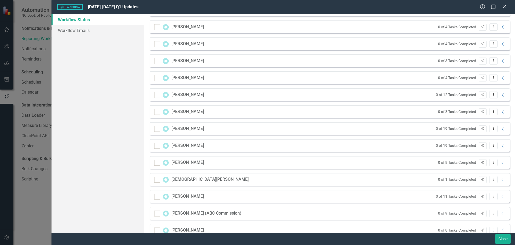
scroll to position [422, 0]
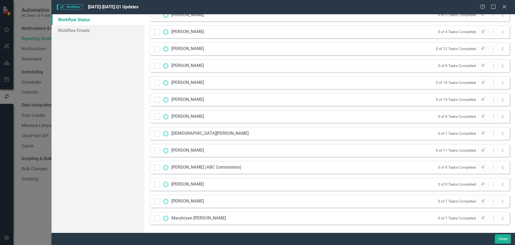
click at [504, 5] on icon "Close" at bounding box center [504, 7] width 5 height 4
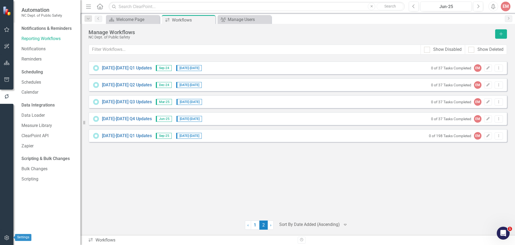
click at [5, 235] on icon "button" at bounding box center [7, 237] width 6 height 4
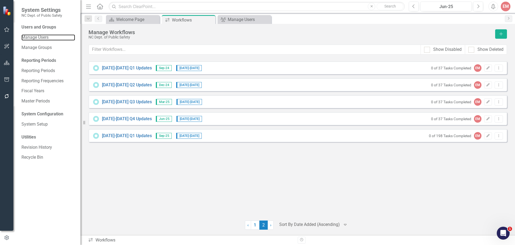
click at [38, 37] on link "Manage Users" at bounding box center [48, 37] width 54 height 6
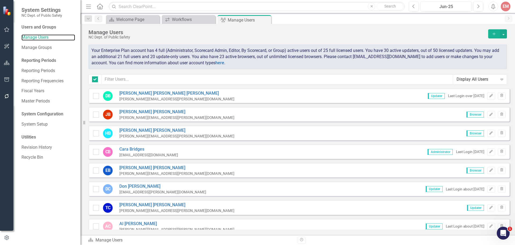
checkbox input "false"
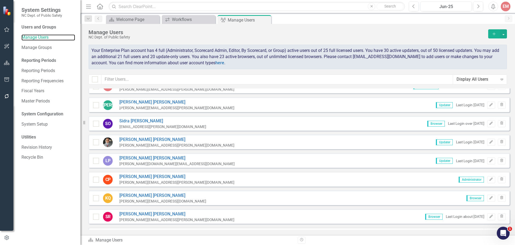
scroll to position [671, 0]
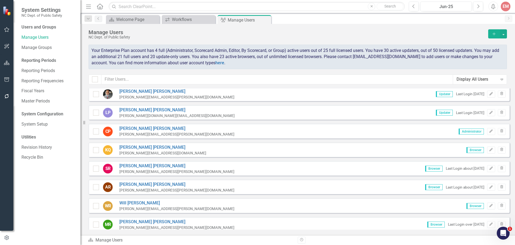
click at [489, 150] on icon "Edit" at bounding box center [491, 149] width 4 height 3
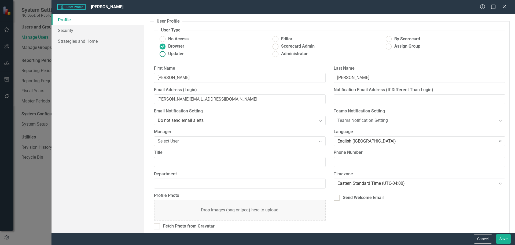
click at [165, 54] on ins at bounding box center [162, 54] width 8 height 8
click at [165, 54] on input "Updater" at bounding box center [162, 54] width 8 height 8
radio input "true"
click at [510, 238] on button "Save" at bounding box center [503, 238] width 15 height 9
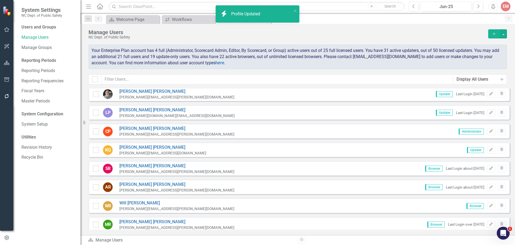
click at [7, 94] on icon "button" at bounding box center [7, 96] width 6 height 4
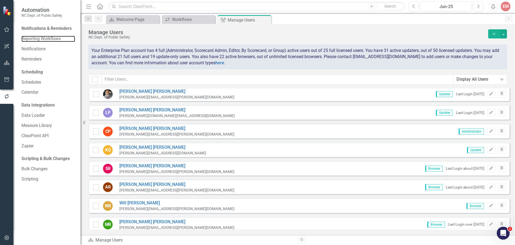
click at [37, 37] on link "Reporting Workflows" at bounding box center [48, 39] width 54 height 6
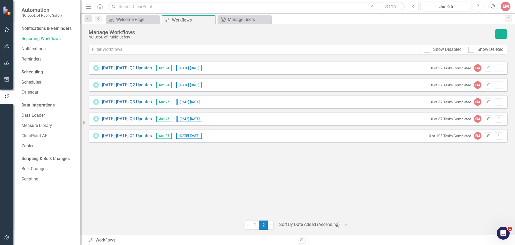
click at [121, 136] on link "[DATE]-[DATE] Q1 Updates" at bounding box center [127, 136] width 50 height 6
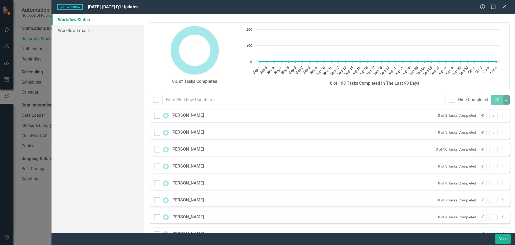
click at [505, 9] on icon "Close" at bounding box center [504, 7] width 5 height 4
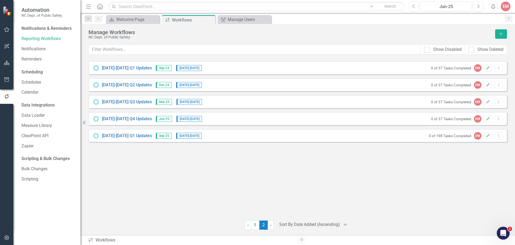
click at [486, 135] on icon "Edit" at bounding box center [488, 135] width 4 height 3
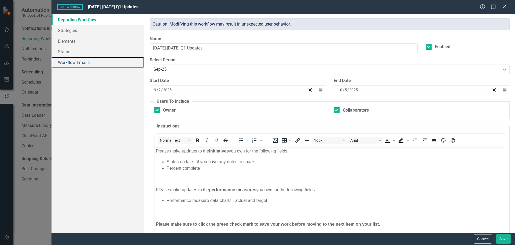
click at [67, 63] on link "Workflow Emails" at bounding box center [98, 62] width 93 height 11
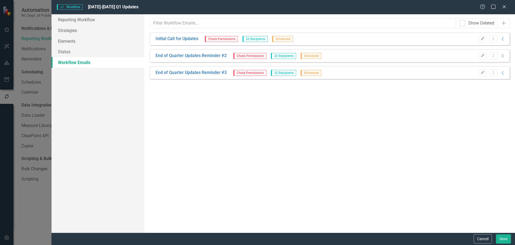
click at [223, 41] on span "Check Permissions" at bounding box center [221, 39] width 33 height 6
click at [503, 40] on icon "Collapse" at bounding box center [503, 39] width 5 height 4
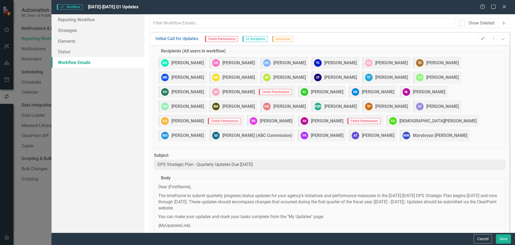
click at [501, 39] on icon "Expanded" at bounding box center [503, 39] width 5 height 4
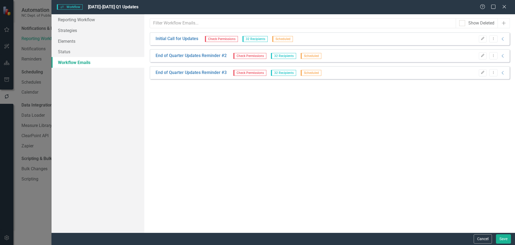
click at [42, 204] on div "Workflows Workflow [DATE]-[DATE] Q1 Updates Help Maximize Close Reporting Workf…" at bounding box center [257, 122] width 515 height 245
click at [506, 8] on icon at bounding box center [504, 6] width 3 height 3
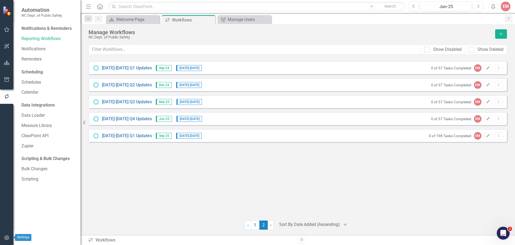
click at [7, 234] on button "button" at bounding box center [7, 237] width 12 height 11
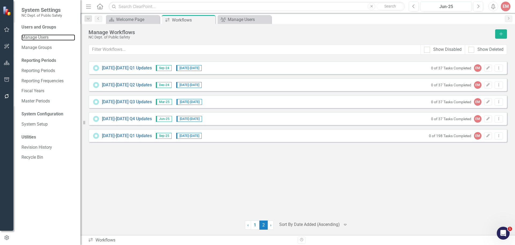
click at [37, 36] on link "Manage Users" at bounding box center [48, 37] width 54 height 6
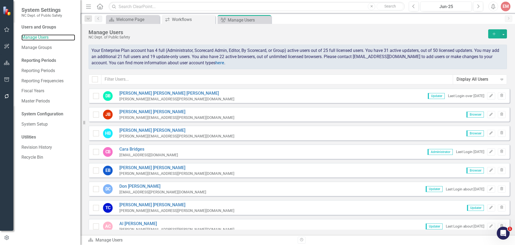
checkbox input "false"
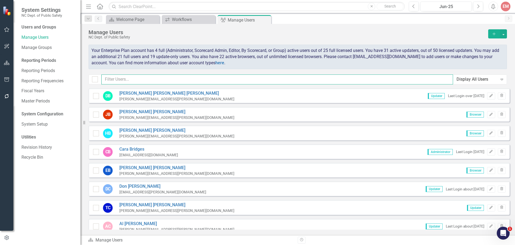
click at [133, 77] on input "text" at bounding box center [277, 79] width 352 height 10
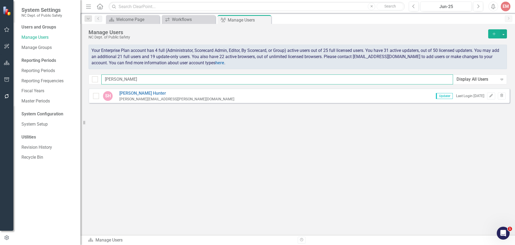
type input "[PERSON_NAME]"
click at [489, 95] on button "Edit" at bounding box center [492, 95] width 8 height 7
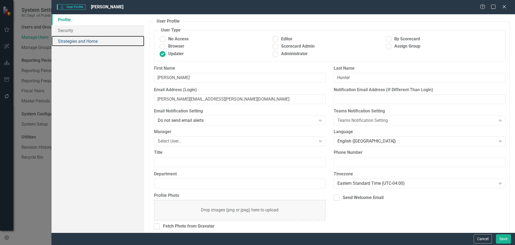
click at [66, 40] on link "Strategies and Home" at bounding box center [98, 41] width 93 height 11
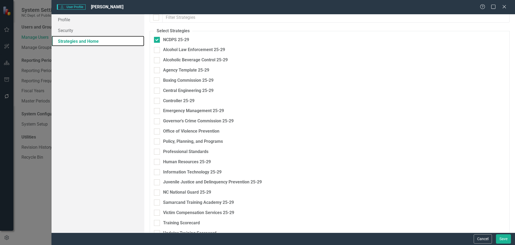
scroll to position [48, 0]
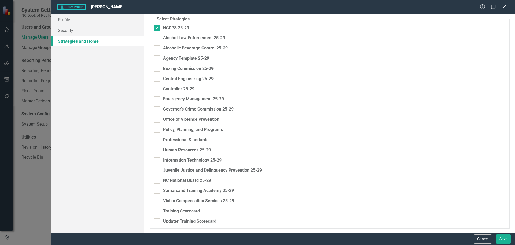
click at [157, 141] on div at bounding box center [157, 140] width 6 height 6
click at [157, 140] on input "Professional Standards" at bounding box center [155, 138] width 3 height 3
checkbox input "true"
click at [503, 241] on button "Save" at bounding box center [503, 238] width 15 height 9
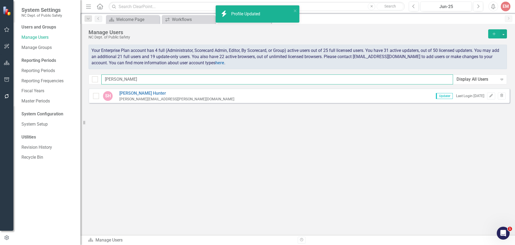
click at [142, 81] on input "[PERSON_NAME]" at bounding box center [277, 79] width 352 height 10
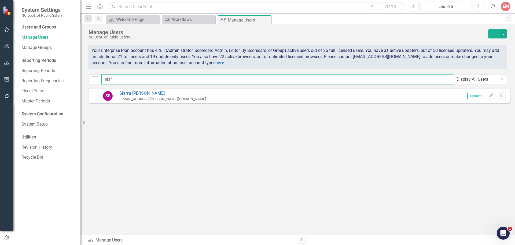
type input "siar"
click at [493, 96] on icon "Edit" at bounding box center [491, 95] width 4 height 3
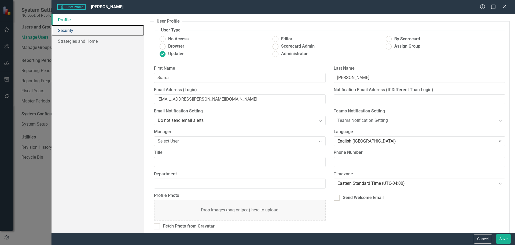
click at [81, 32] on link "Security" at bounding box center [98, 30] width 93 height 11
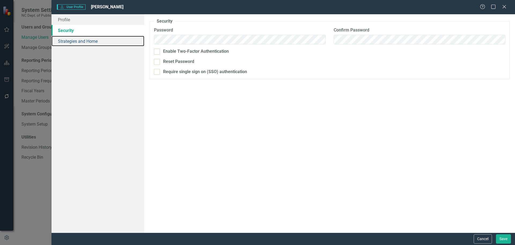
click at [106, 42] on link "Strategies and Home" at bounding box center [98, 41] width 93 height 11
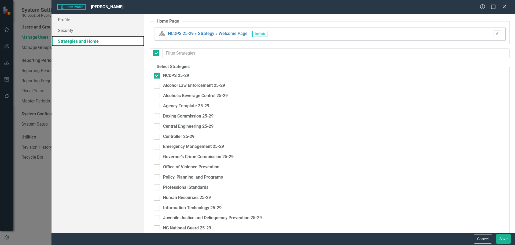
checkbox input "false"
click at [155, 167] on input "Office of Violence Prevention" at bounding box center [155, 165] width 3 height 3
checkbox input "true"
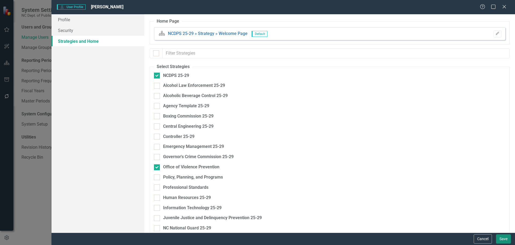
click at [498, 237] on button "Save" at bounding box center [503, 238] width 15 height 9
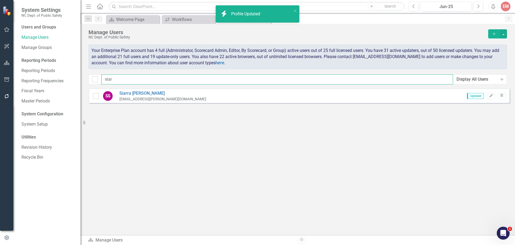
click at [137, 77] on input "siar" at bounding box center [277, 79] width 352 height 10
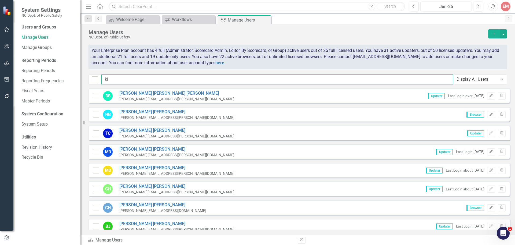
type input "[PERSON_NAME]"
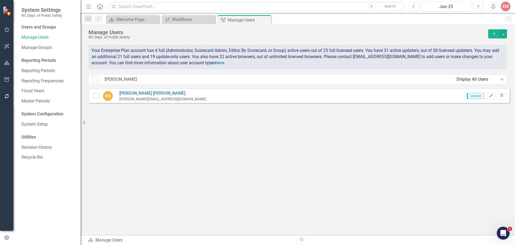
type input "[PERSON_NAME]"
click at [494, 97] on button "Edit" at bounding box center [492, 95] width 8 height 7
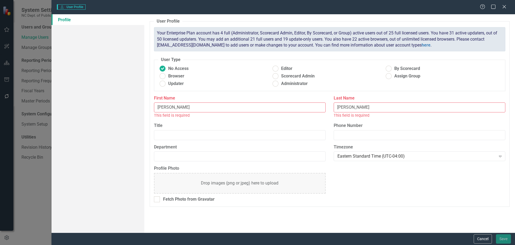
radio input "false"
radio input "true"
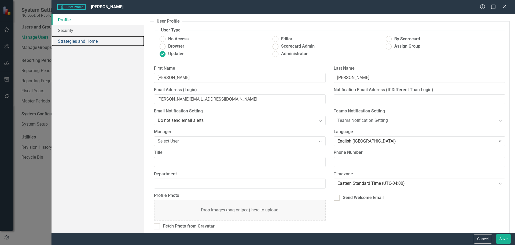
click at [65, 39] on link "Strategies and Home" at bounding box center [98, 41] width 93 height 11
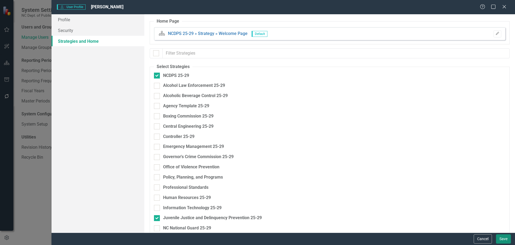
click at [504, 239] on button "Save" at bounding box center [503, 238] width 15 height 9
